Goal: Information Seeking & Learning: Learn about a topic

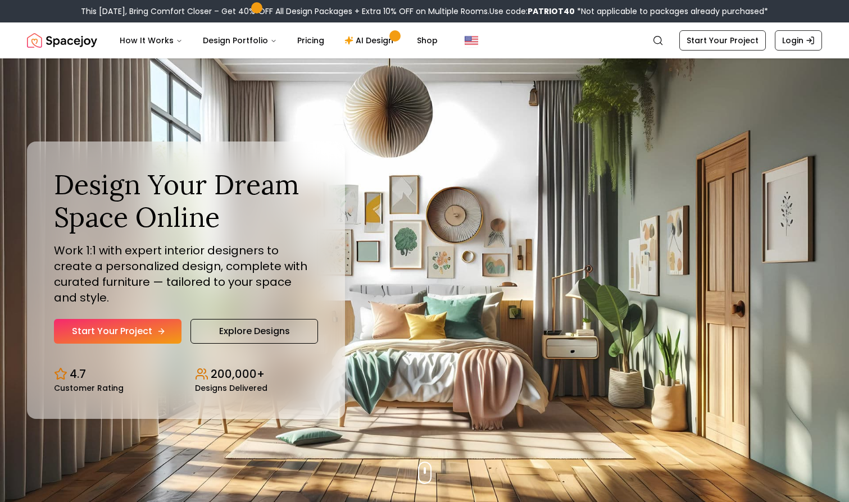
click at [148, 328] on link "Start Your Project" at bounding box center [118, 331] width 128 height 25
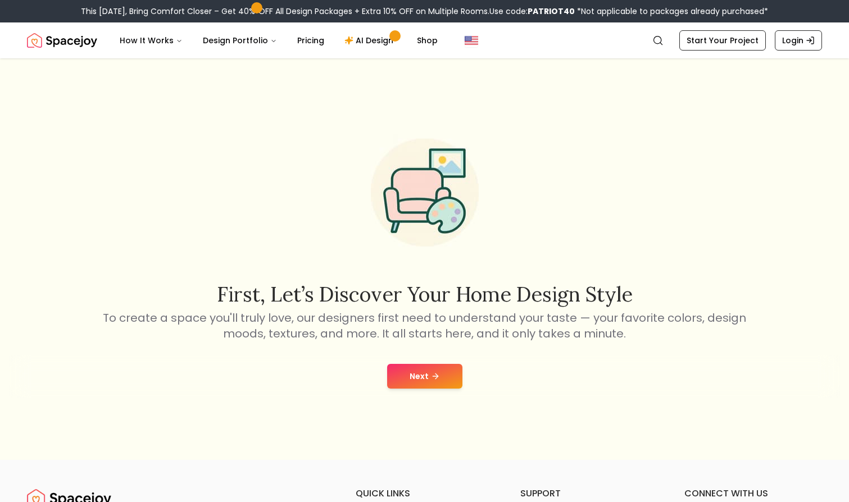
click at [434, 379] on icon at bounding box center [435, 376] width 9 height 9
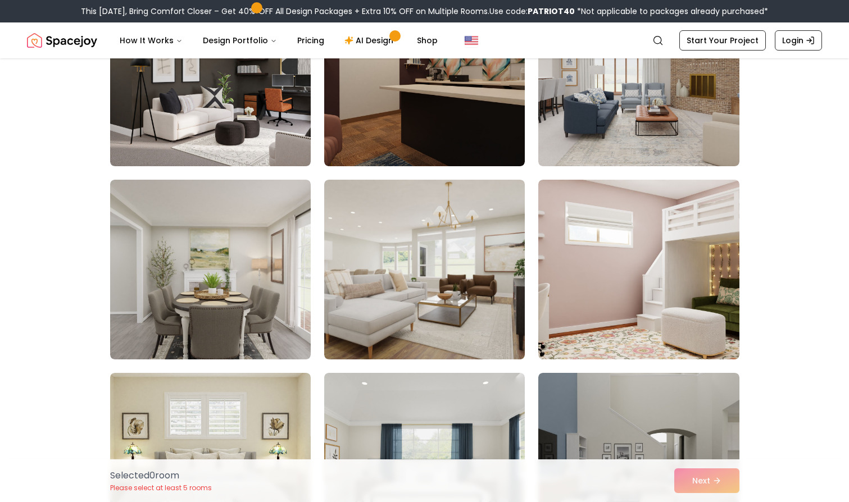
scroll to position [2697, 0]
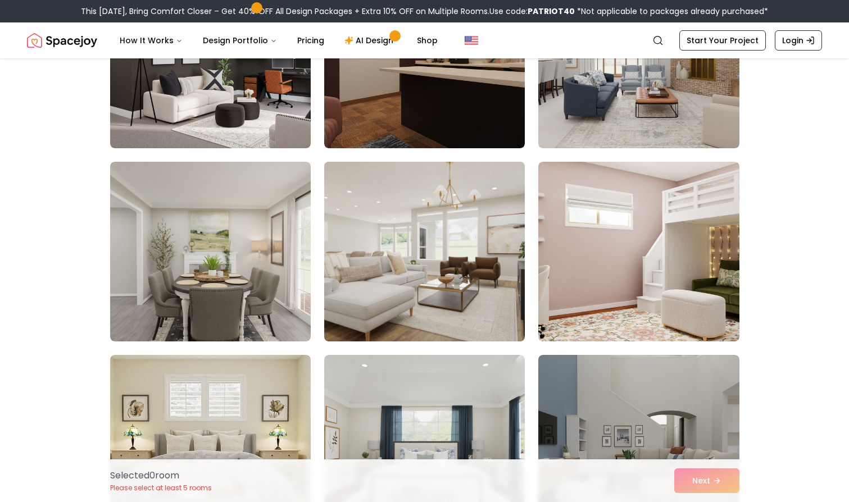
click at [493, 276] on img at bounding box center [424, 251] width 211 height 189
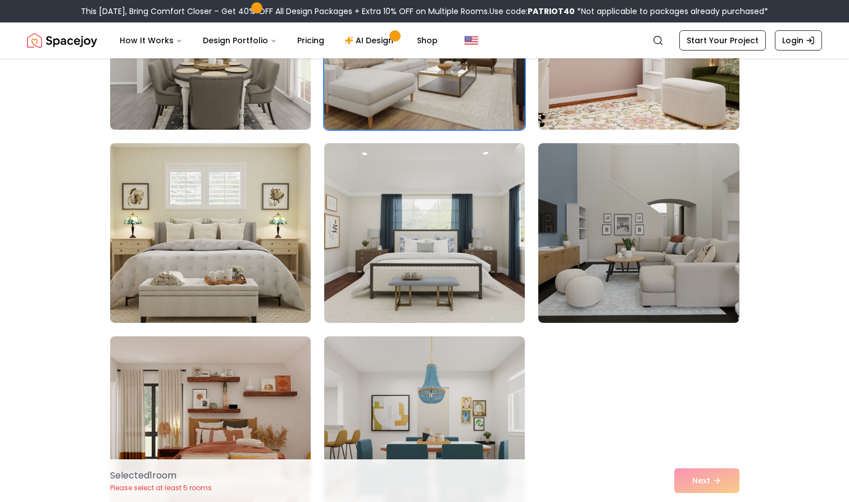
scroll to position [2921, 0]
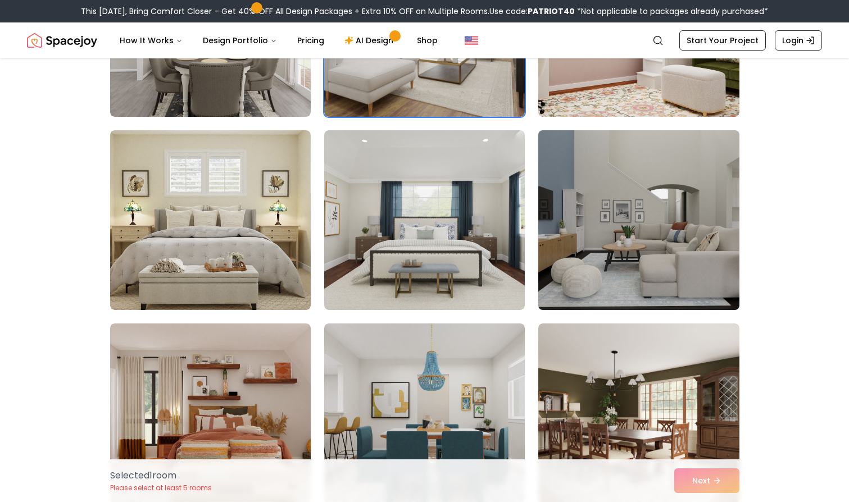
click at [573, 267] on img at bounding box center [638, 220] width 211 height 189
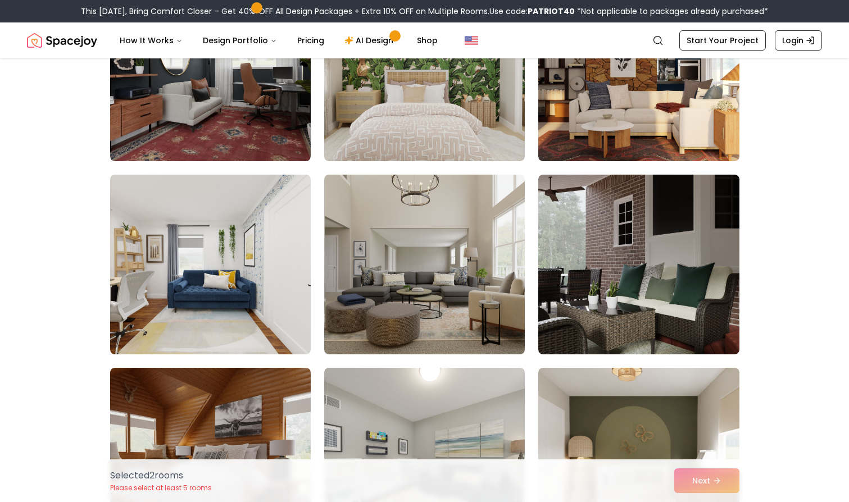
scroll to position [4438, 0]
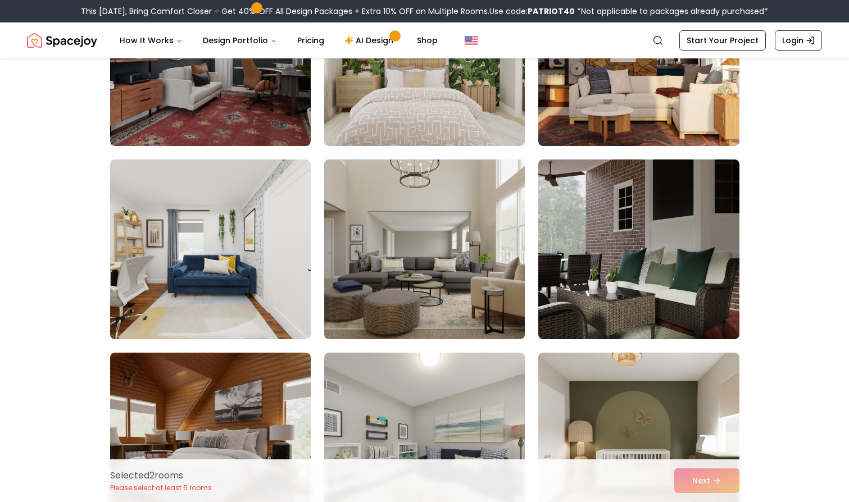
click at [385, 290] on img at bounding box center [424, 249] width 211 height 189
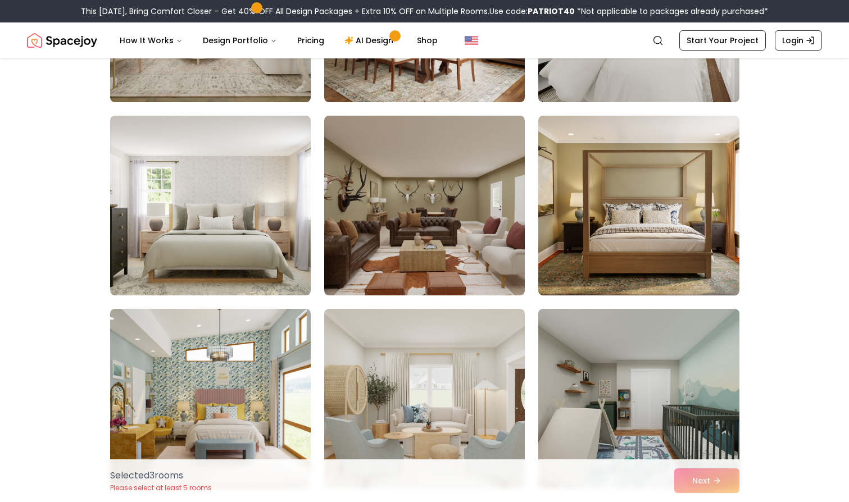
scroll to position [5899, 0]
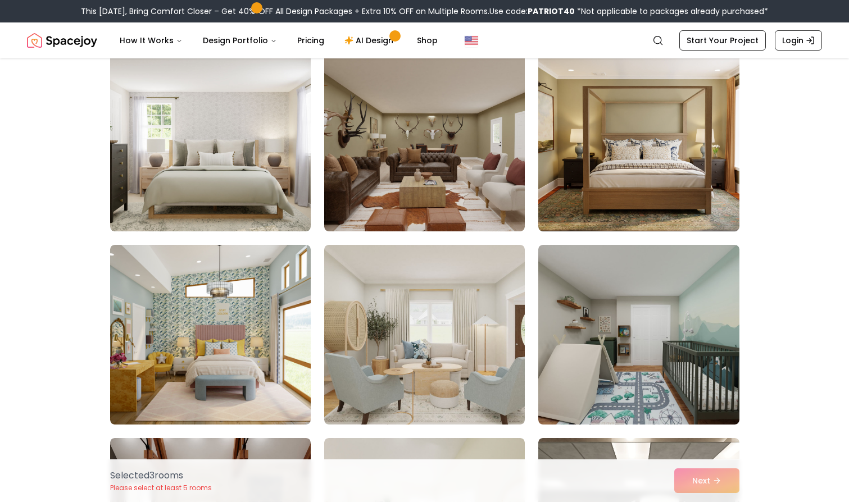
click at [398, 340] on img at bounding box center [424, 335] width 201 height 180
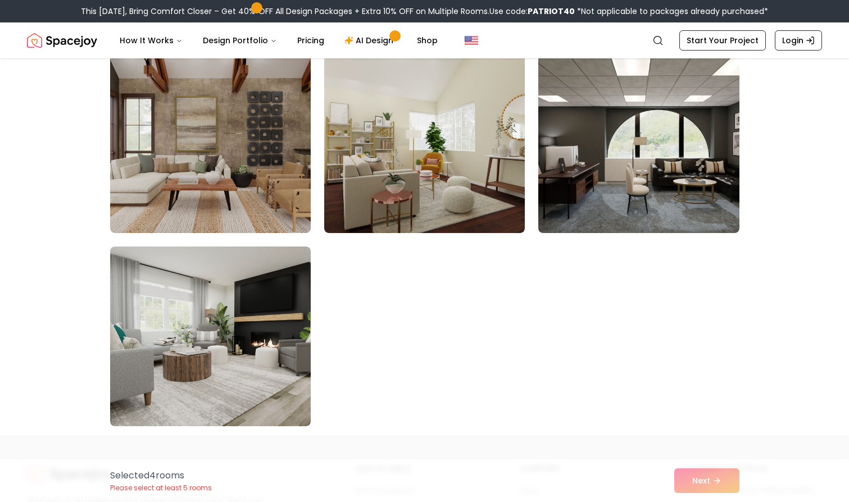
scroll to position [6292, 0]
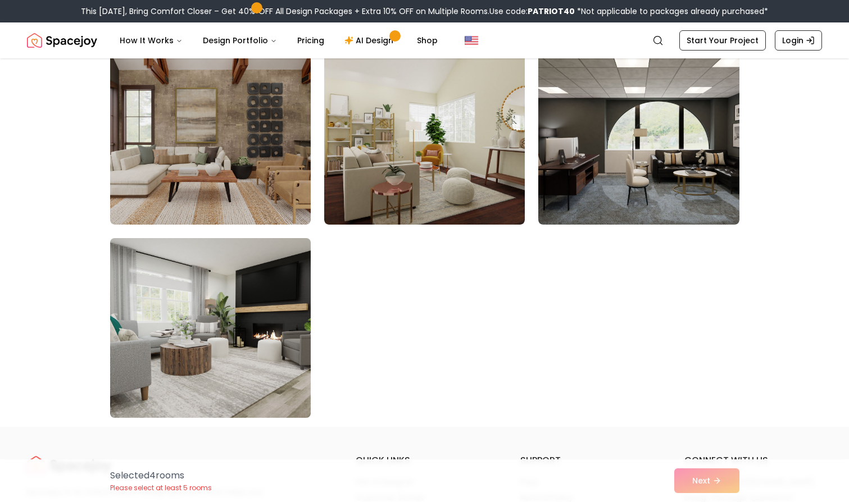
click at [273, 346] on img at bounding box center [210, 328] width 211 height 189
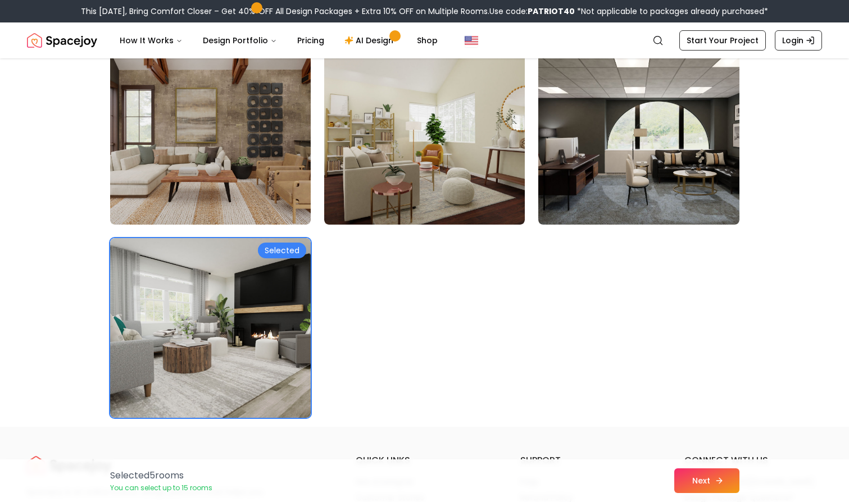
click at [692, 480] on button "Next" at bounding box center [706, 481] width 65 height 25
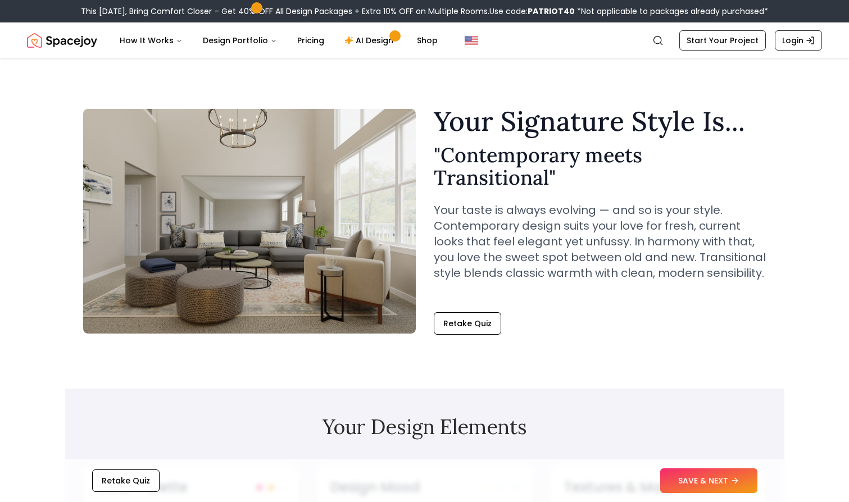
drag, startPoint x: 0, startPoint y: 0, endPoint x: 603, endPoint y: 330, distance: 687.6
click at [603, 330] on div "Retake Quiz" at bounding box center [600, 323] width 333 height 22
click at [353, 40] on link "AI Design" at bounding box center [370, 40] width 70 height 22
